Goal: Information Seeking & Learning: Learn about a topic

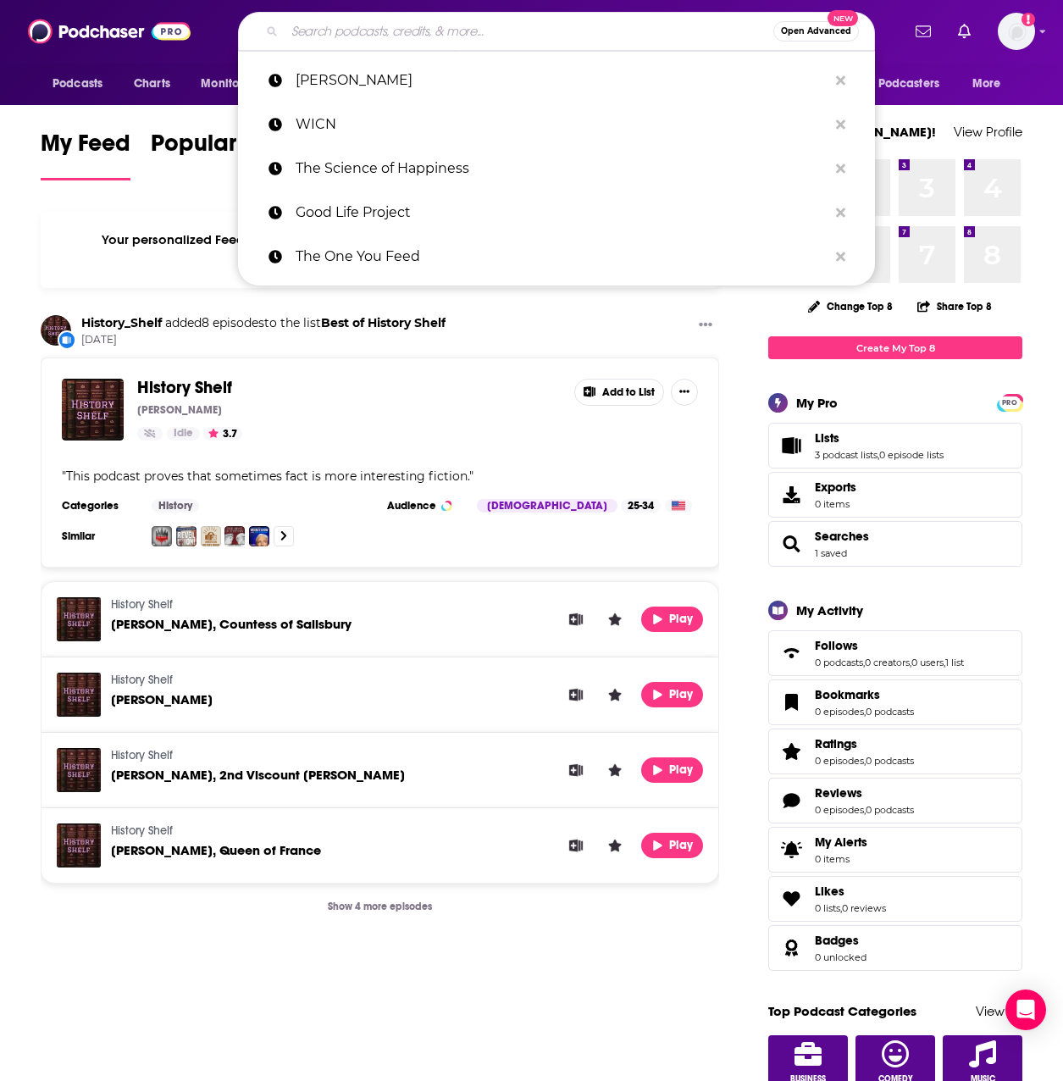
click at [421, 27] on input "Search podcasts, credits, & more..." at bounding box center [529, 31] width 489 height 27
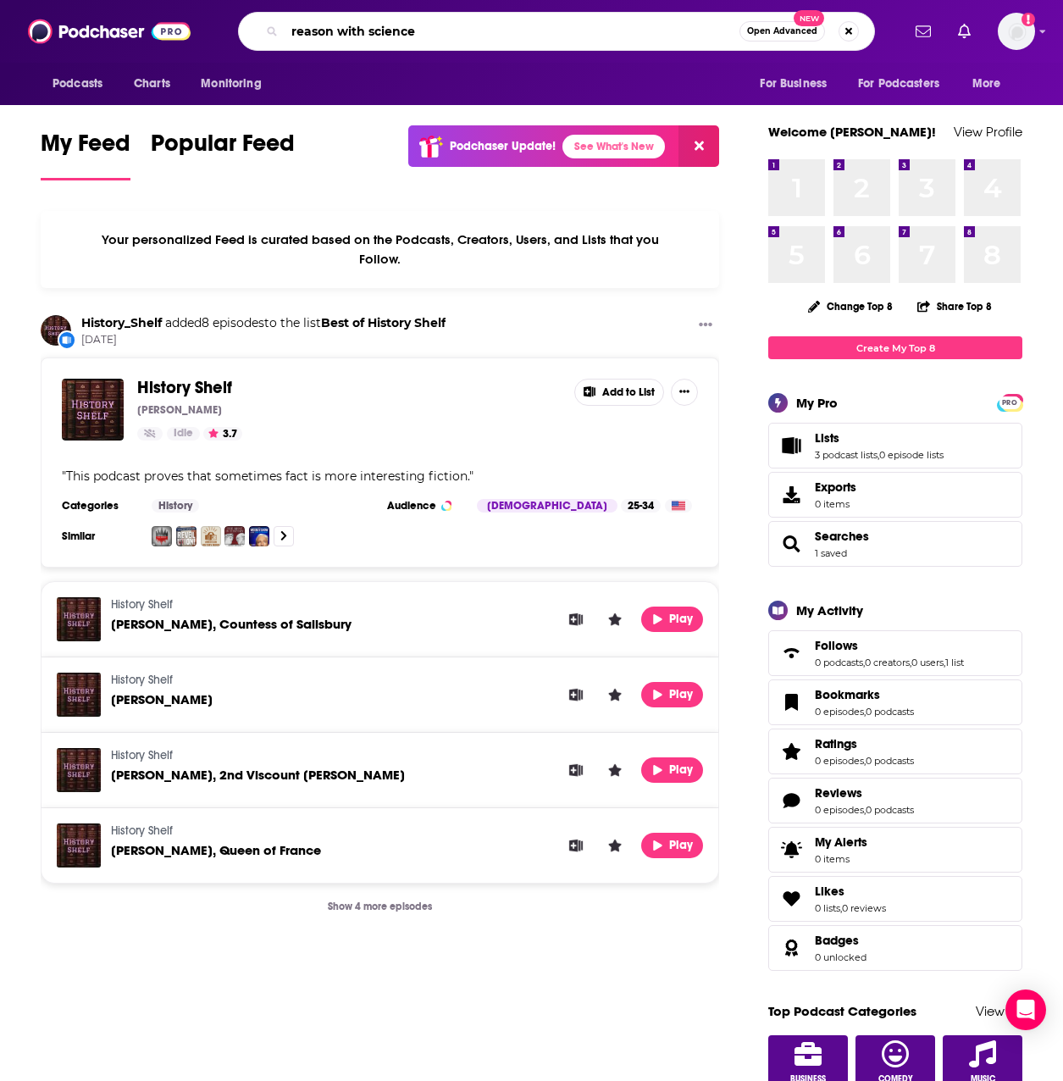
type input "reason with science"
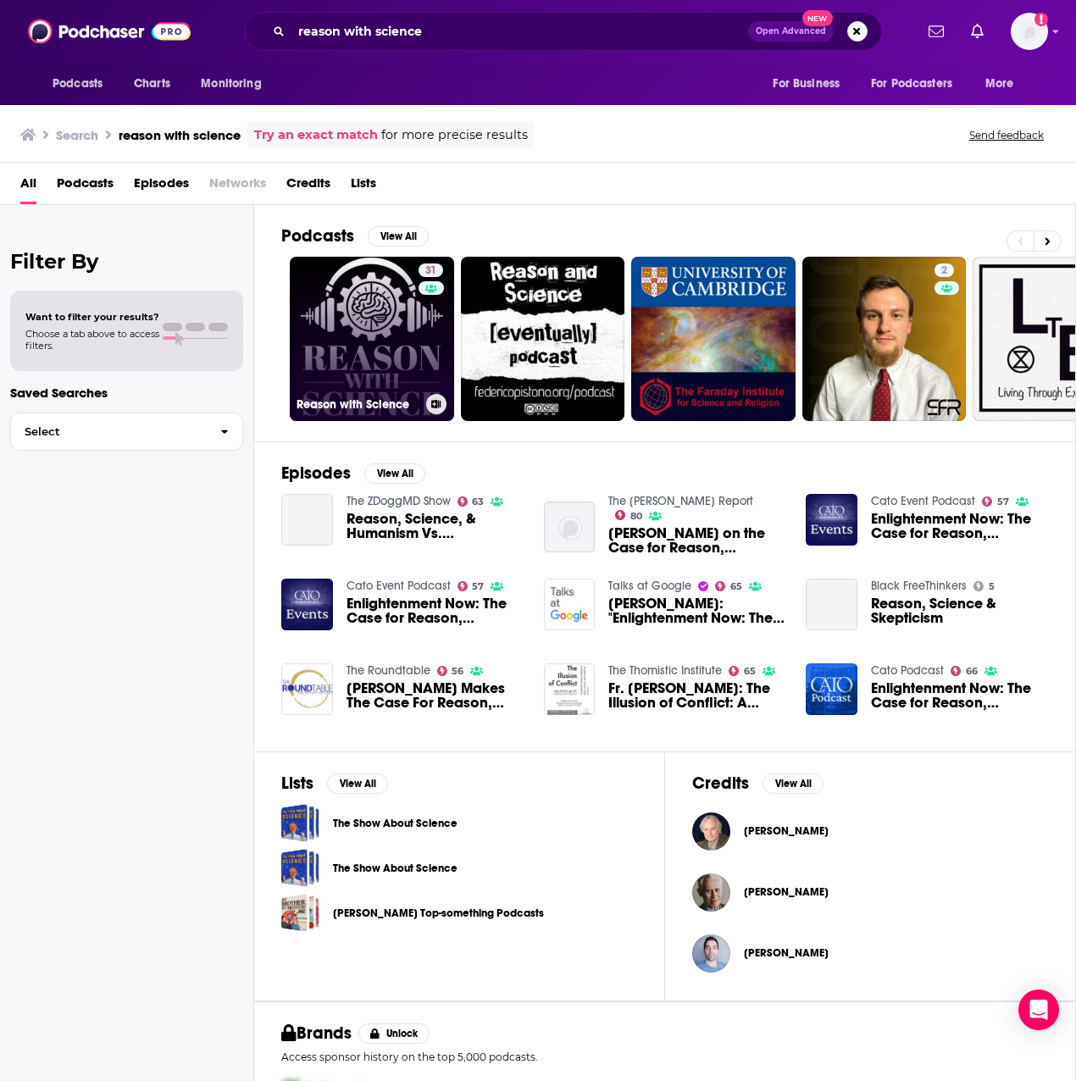
click at [353, 330] on link "31 Reason with Science" at bounding box center [372, 339] width 164 height 164
